Goal: Complete application form

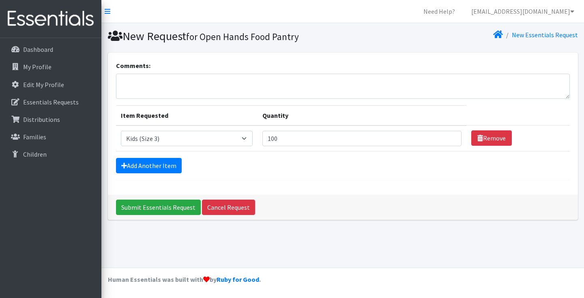
select select "3483"
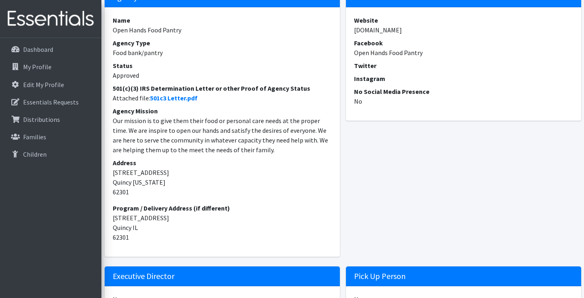
scroll to position [125, 0]
